Goal: Transaction & Acquisition: Purchase product/service

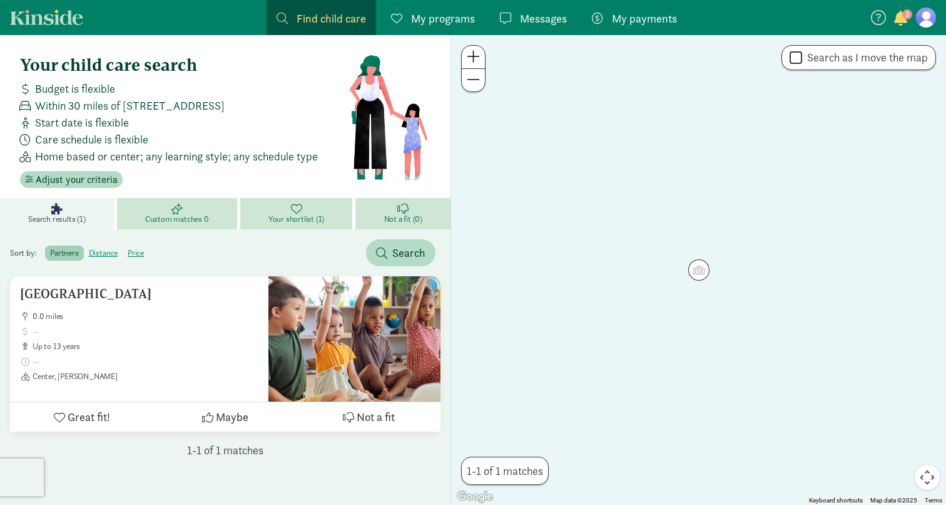
click at [645, 22] on span "My payments" at bounding box center [644, 18] width 65 height 17
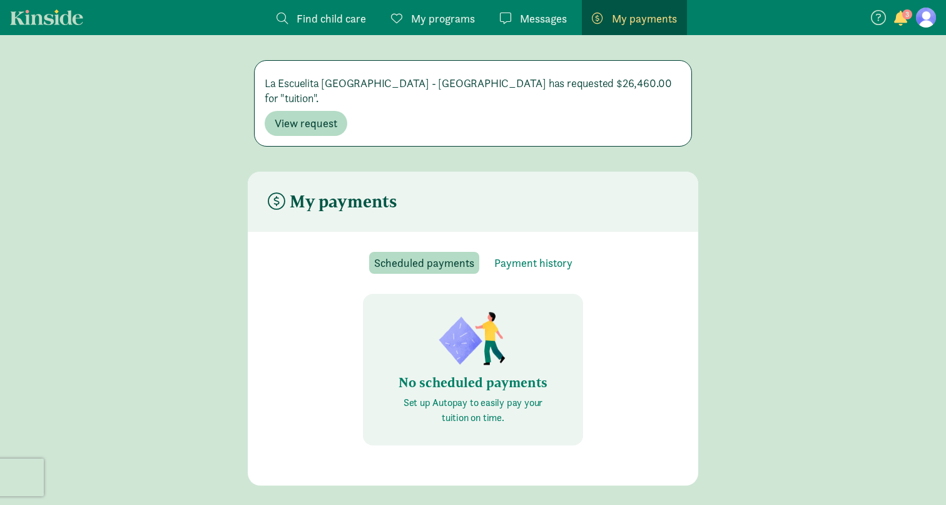
click at [340, 99] on div "La Escuelita [GEOGRAPHIC_DATA] - [GEOGRAPHIC_DATA] has requested $26,460.00 for…" at bounding box center [473, 103] width 417 height 65
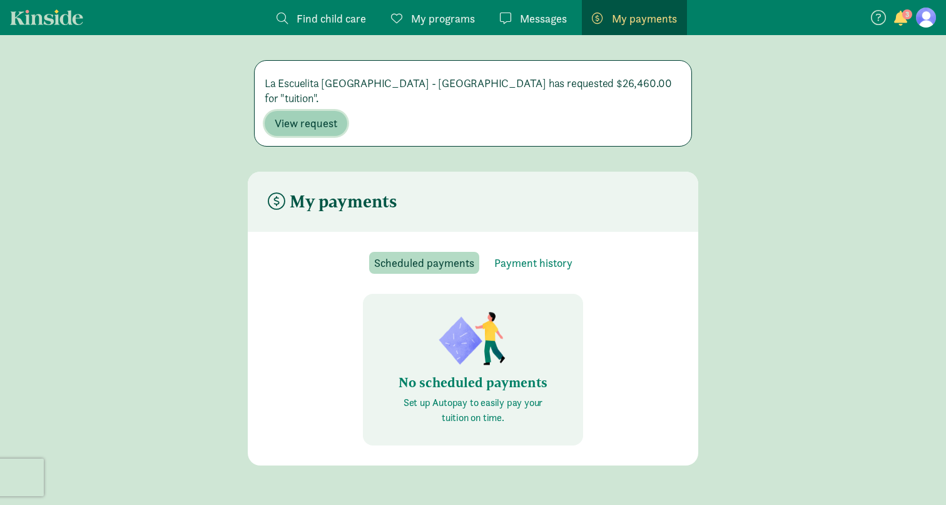
click at [317, 116] on span "View request" at bounding box center [306, 123] width 63 height 15
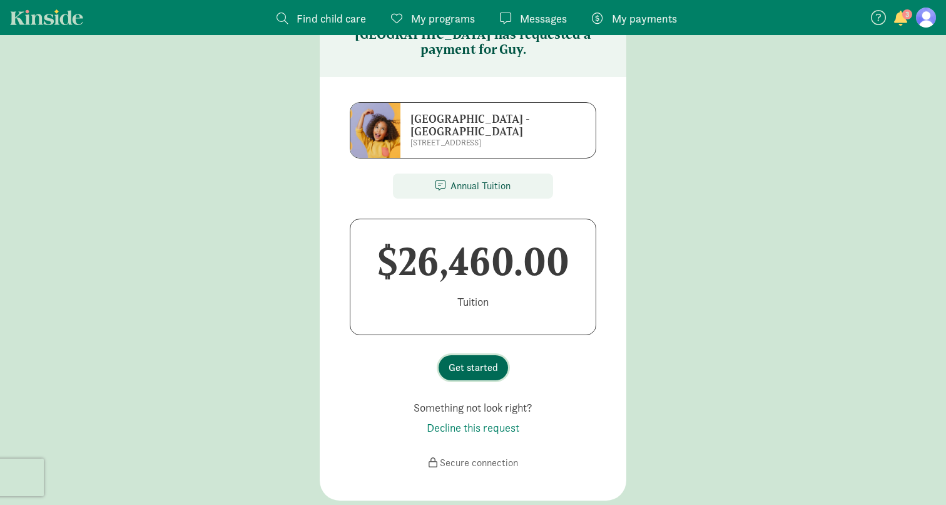
click at [469, 360] on span "Get started" at bounding box center [473, 367] width 49 height 15
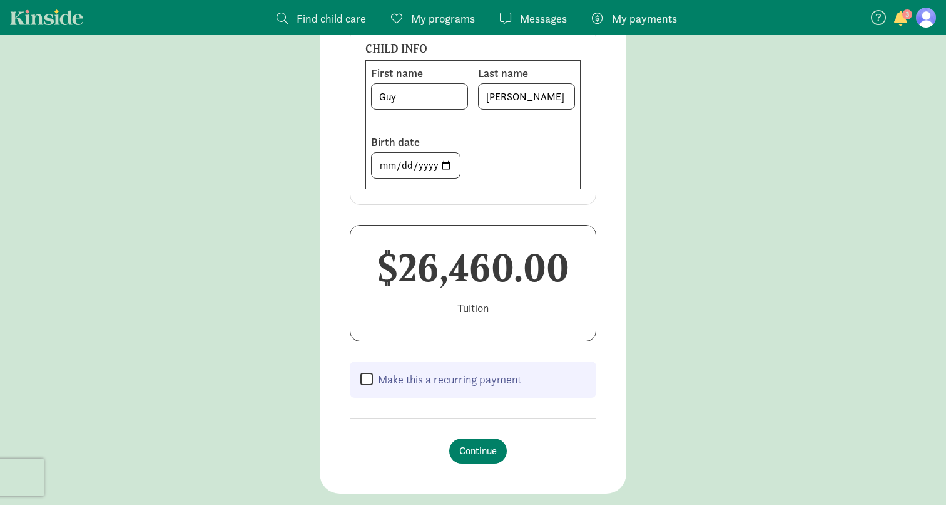
scroll to position [225, 0]
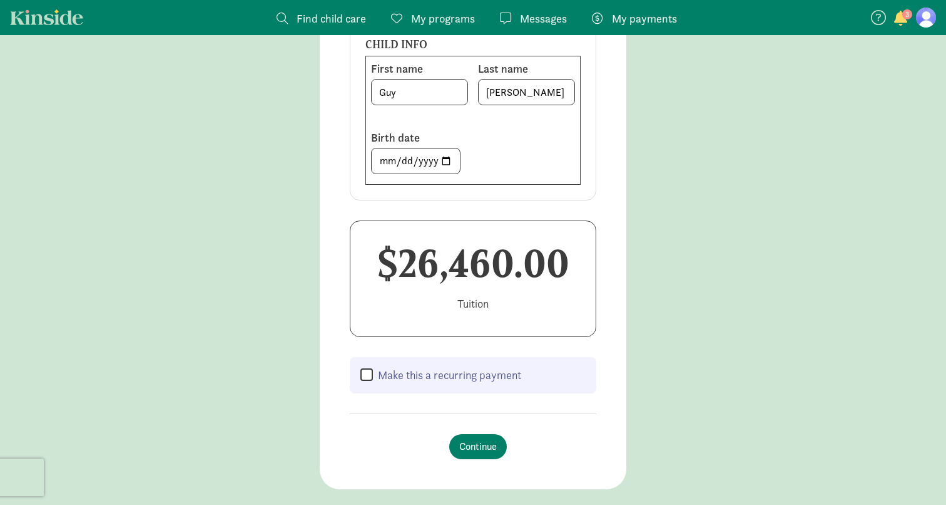
click at [428, 378] on label "Make this a recurring payment" at bounding box center [447, 374] width 148 height 15
click at [373, 378] on input "Make this a recurring payment" at bounding box center [367, 374] width 13 height 15
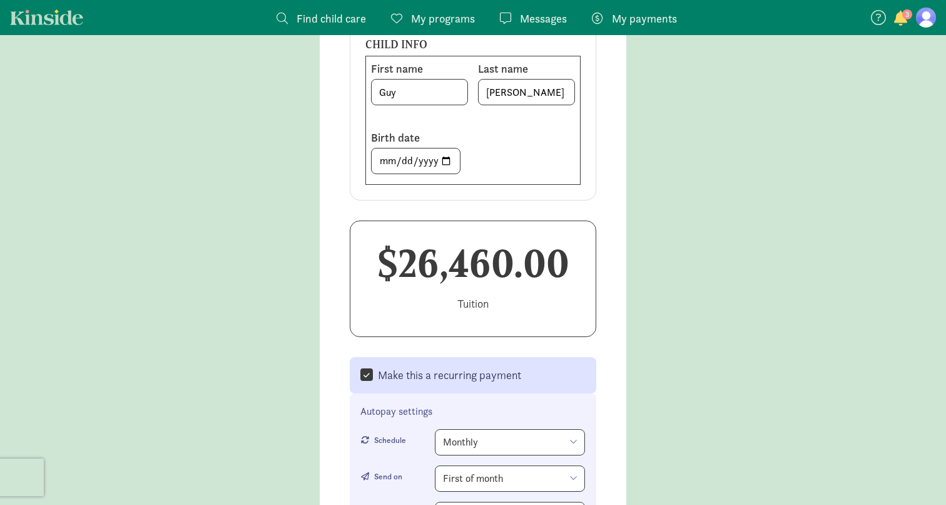
click at [428, 378] on label "Make this a recurring payment" at bounding box center [447, 374] width 148 height 15
click at [373, 378] on input "Make this a recurring payment" at bounding box center [367, 374] width 13 height 15
checkbox input "false"
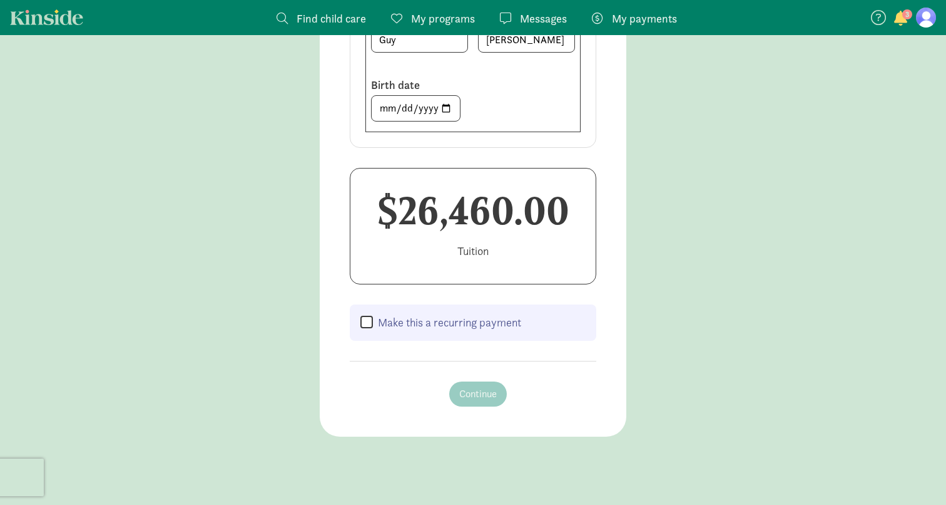
scroll to position [284, 0]
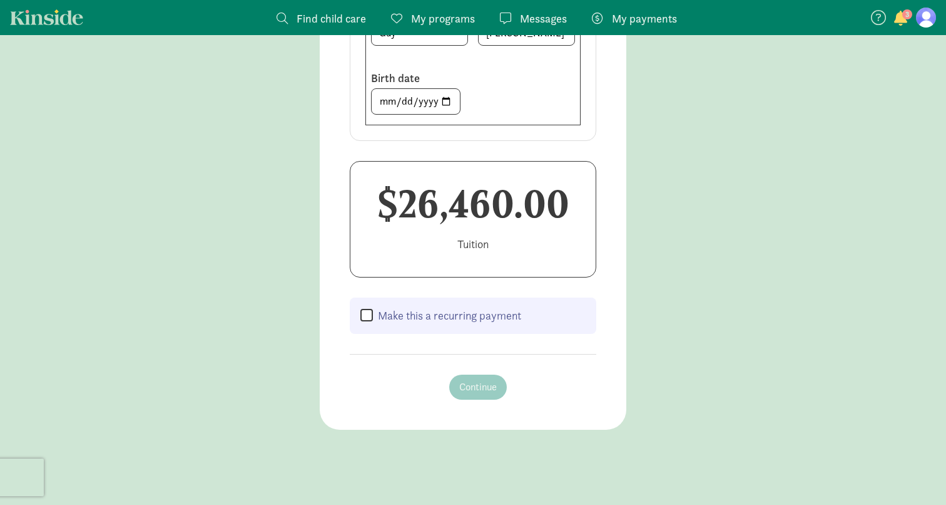
click at [428, 373] on section "[GEOGRAPHIC_DATA] - [GEOGRAPHIC_DATA] [STREET_ADDRESS] CHILD INFO First name [P…" at bounding box center [473, 143] width 307 height 573
click at [478, 224] on h1 "$26,460.00" at bounding box center [473, 204] width 205 height 45
click at [426, 95] on input "[DATE]" at bounding box center [416, 101] width 88 height 25
click at [551, 134] on div "CHILD INFO First name [PERSON_NAME] Last name [PERSON_NAME] Birth date [DEMOGRA…" at bounding box center [473, 52] width 247 height 178
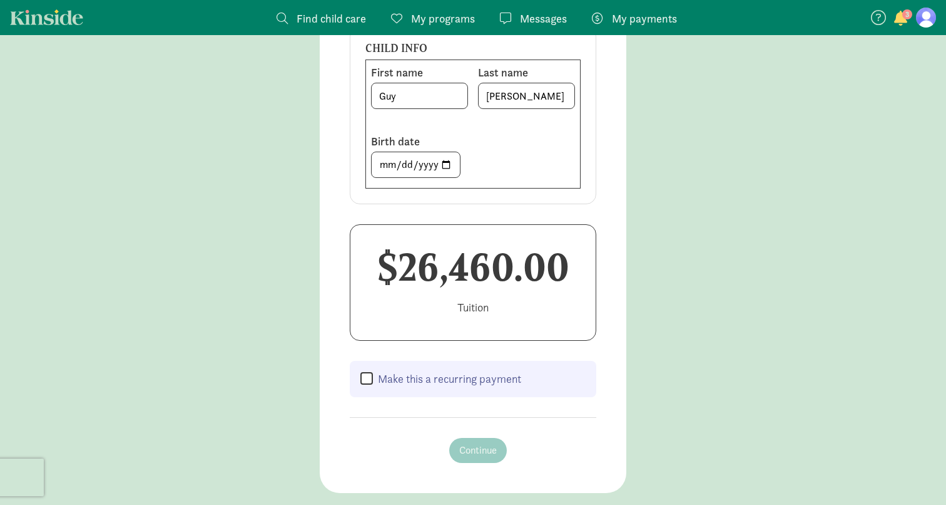
scroll to position [219, 0]
click at [521, 111] on div "Last name [PERSON_NAME]" at bounding box center [526, 91] width 97 height 49
click at [521, 98] on input "[PERSON_NAME]" at bounding box center [527, 97] width 96 height 25
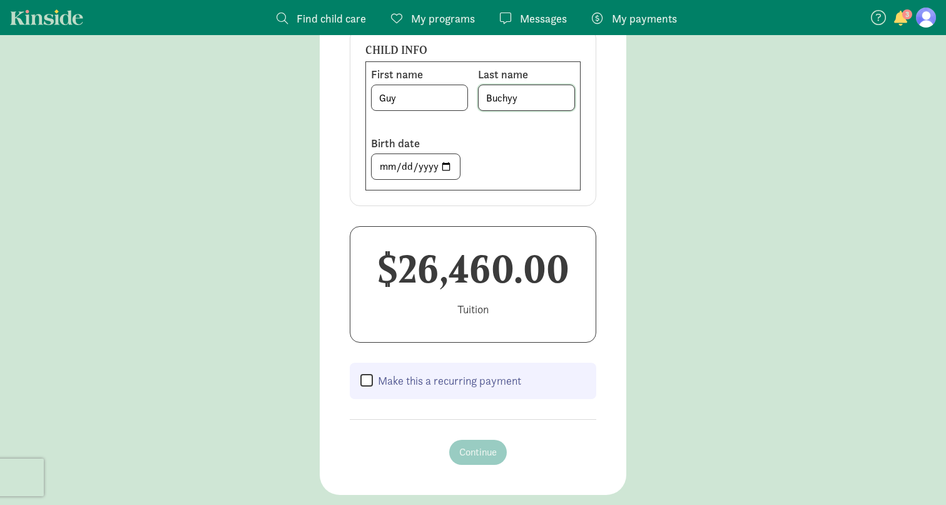
type input "[PERSON_NAME]"
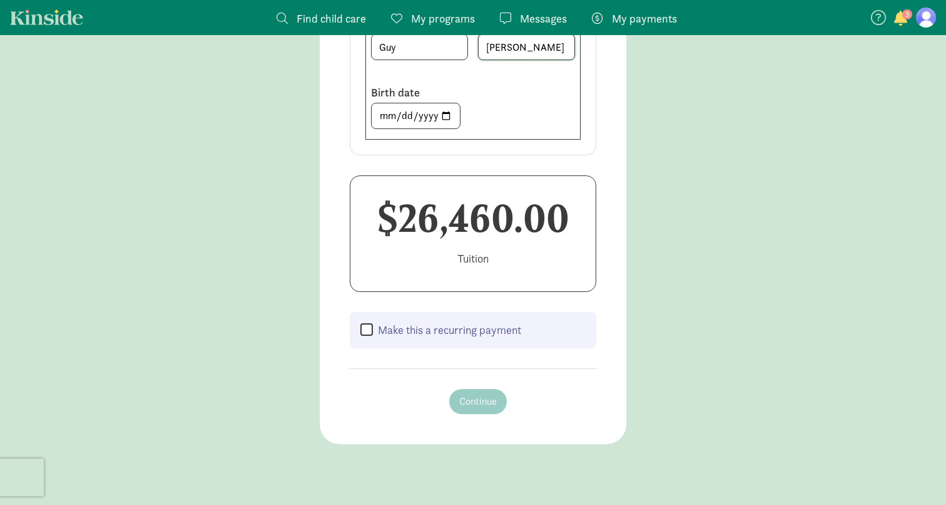
scroll to position [284, 0]
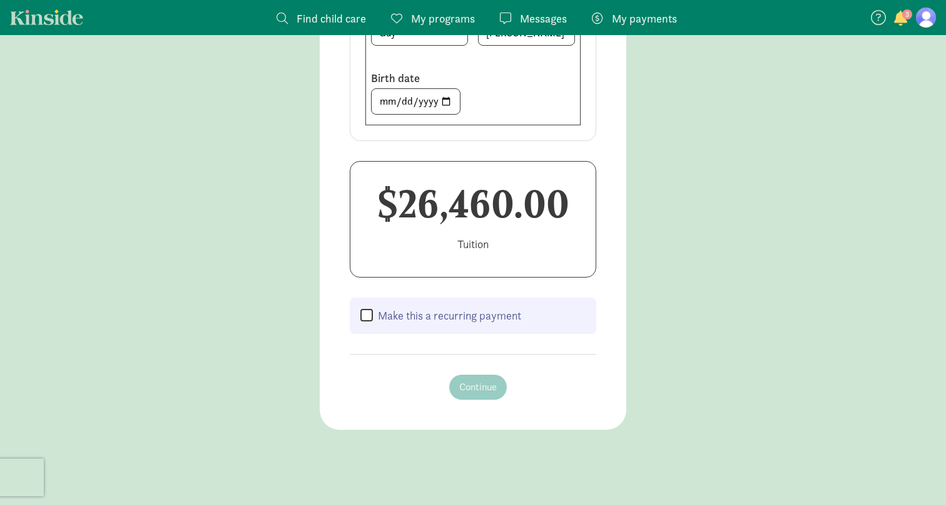
click at [427, 314] on label "Make this a recurring payment" at bounding box center [447, 315] width 148 height 15
click at [373, 314] on input "Make this a recurring payment" at bounding box center [367, 315] width 13 height 15
checkbox input "true"
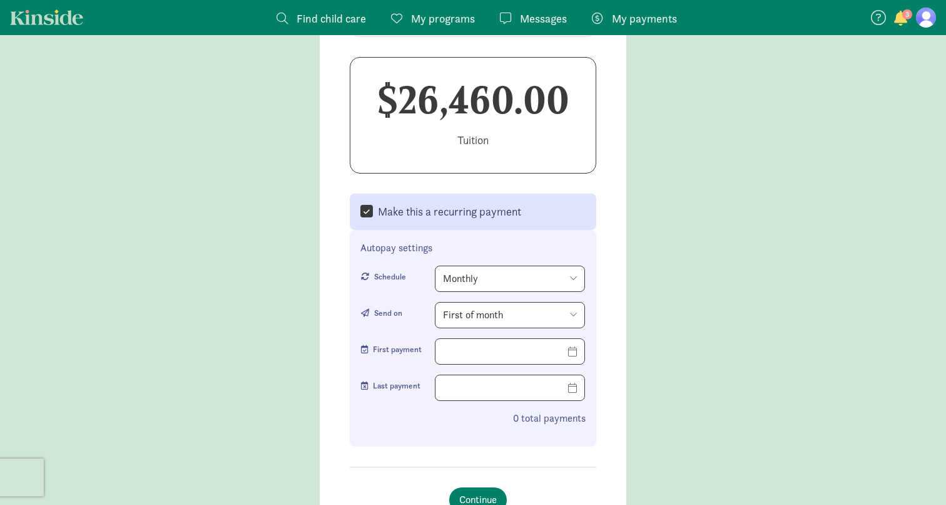
scroll to position [430, 0]
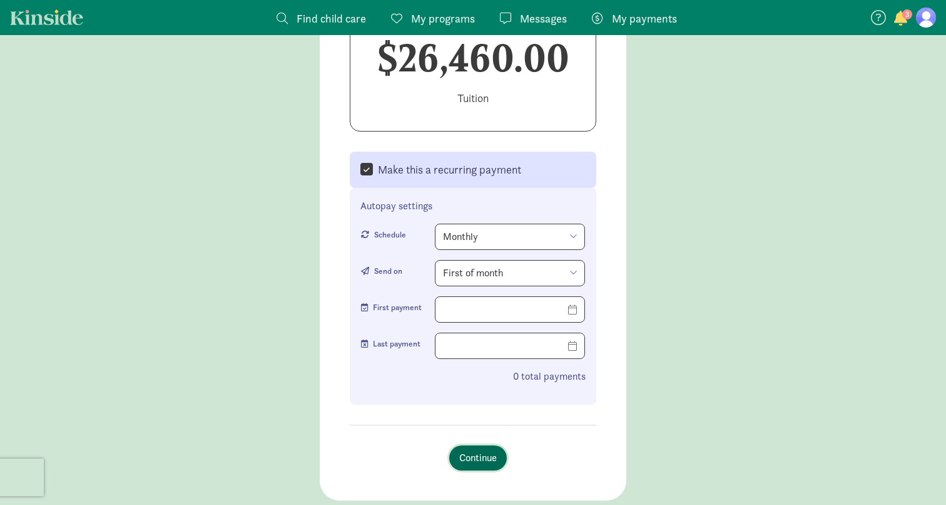
click at [458, 449] on button "Continue" at bounding box center [478, 457] width 58 height 25
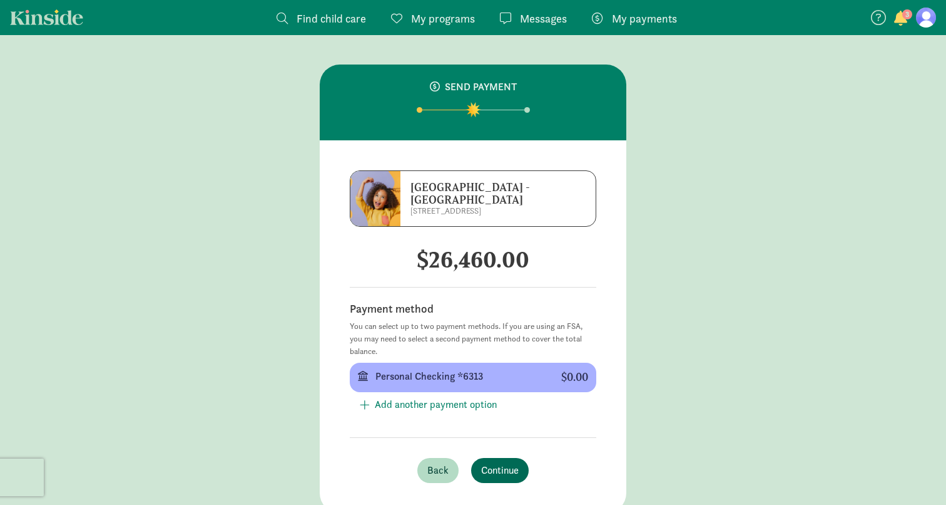
scroll to position [0, 0]
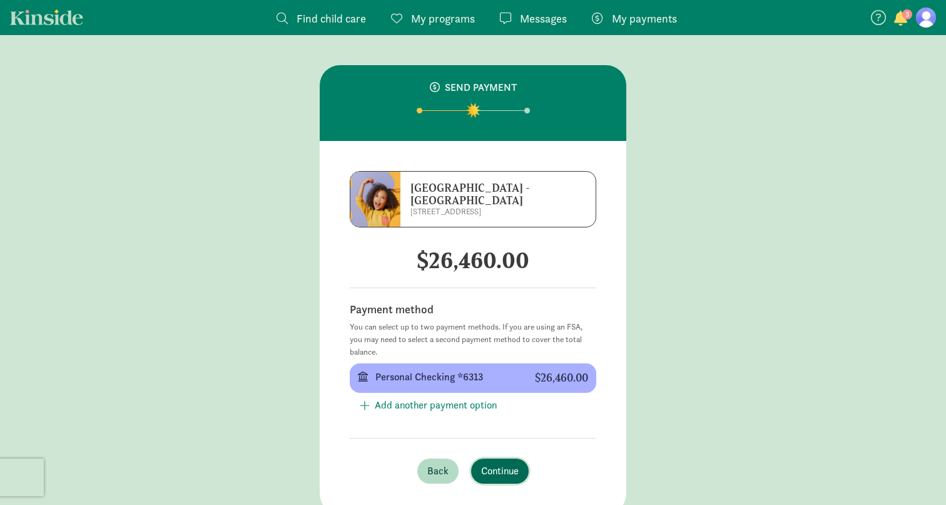
click at [484, 466] on span "Continue" at bounding box center [500, 470] width 38 height 15
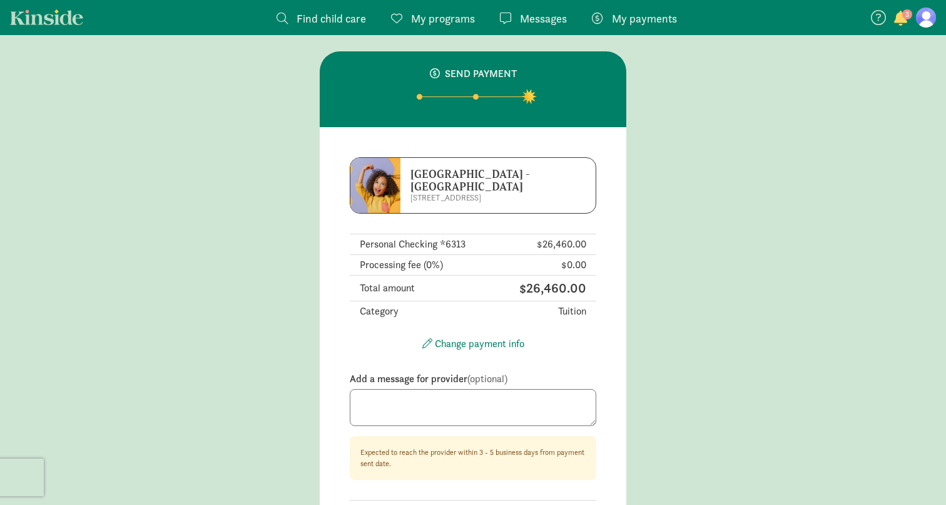
scroll to position [13, 0]
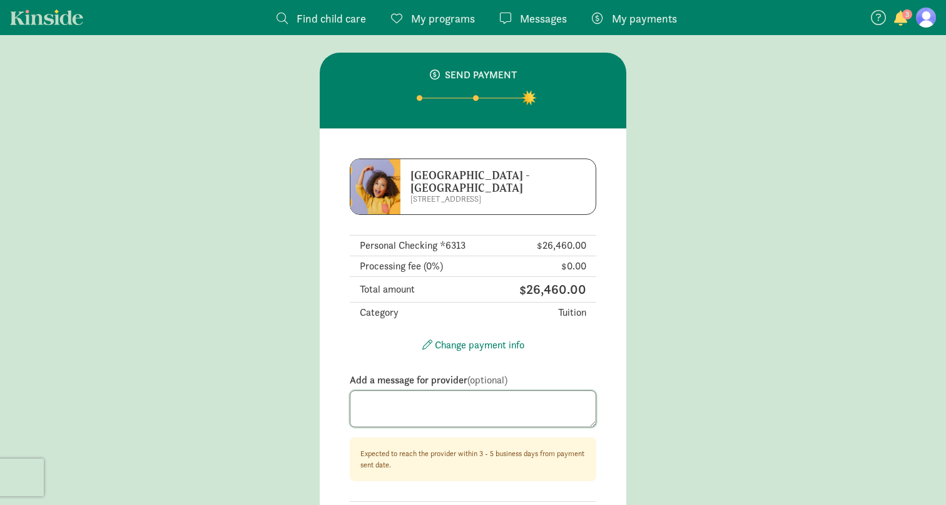
click at [448, 408] on textarea at bounding box center [473, 409] width 247 height 38
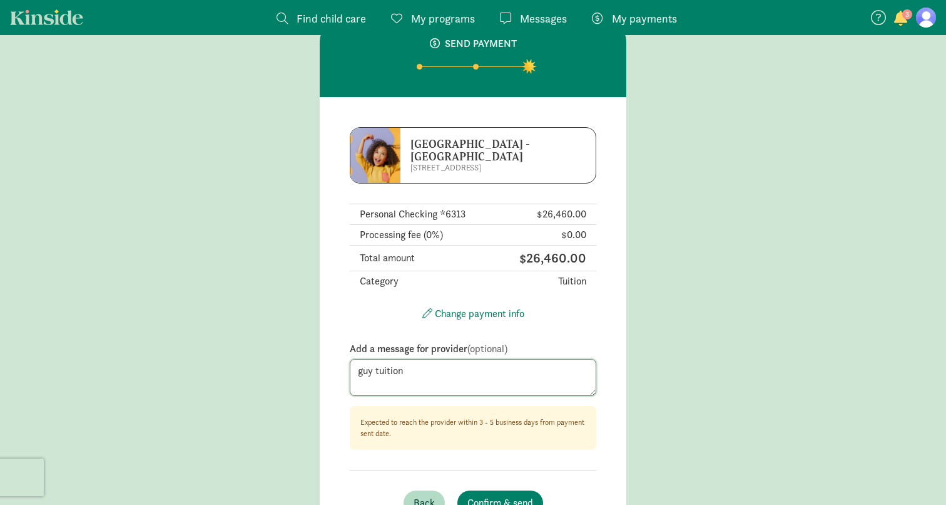
scroll to position [100, 0]
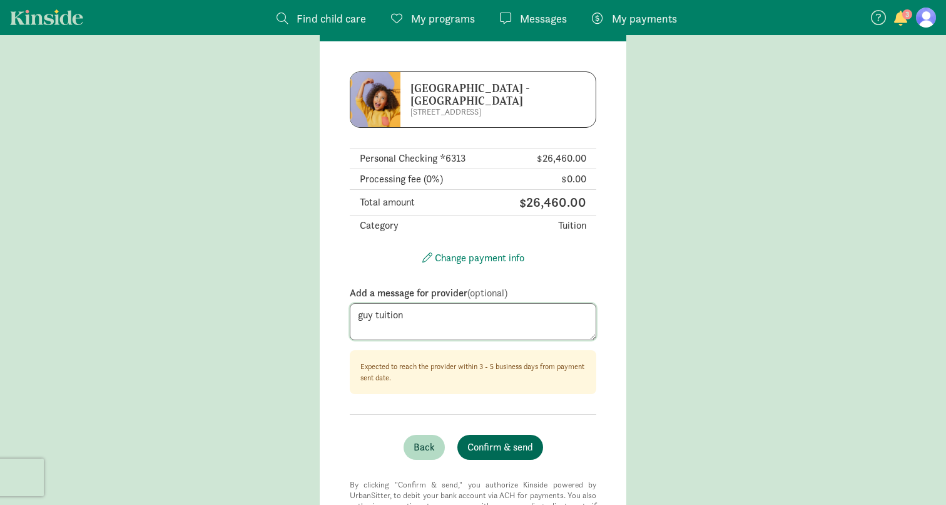
type textarea "guy tuition"
click at [504, 444] on span "Confirm & send" at bounding box center [501, 446] width 66 height 15
